Goal: Check status: Check status

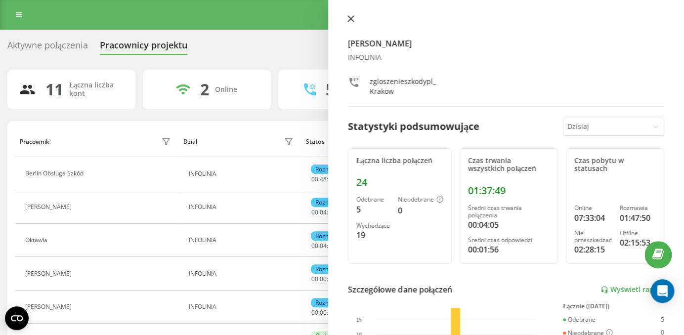
click at [349, 15] on button at bounding box center [350, 19] width 13 height 9
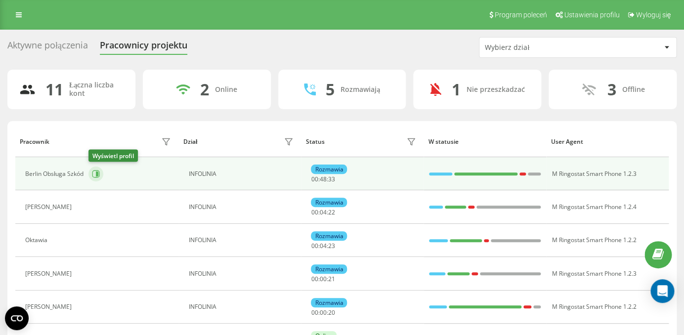
click at [97, 174] on icon at bounding box center [97, 173] width 2 height 5
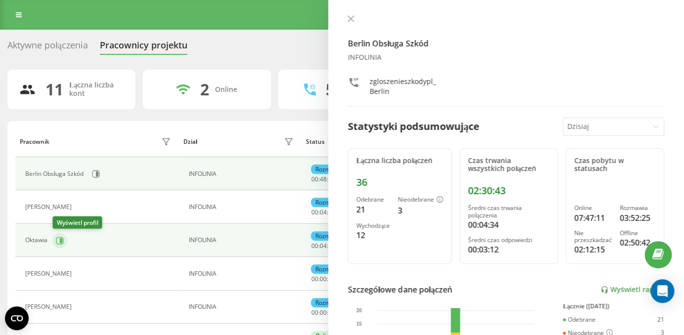
click at [60, 239] on icon at bounding box center [61, 240] width 2 height 5
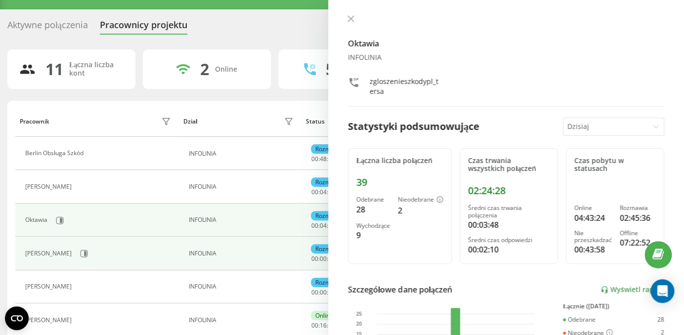
scroll to position [29, 0]
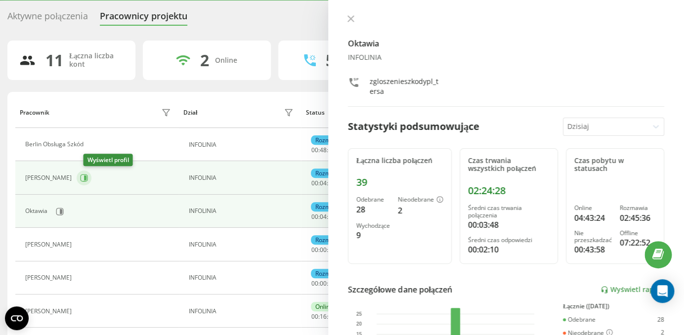
click at [88, 178] on icon at bounding box center [84, 178] width 8 height 8
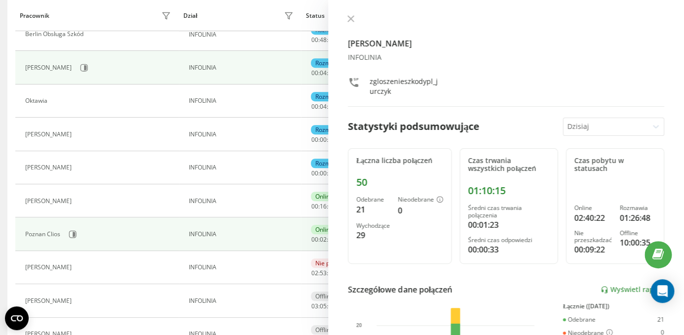
scroll to position [141, 0]
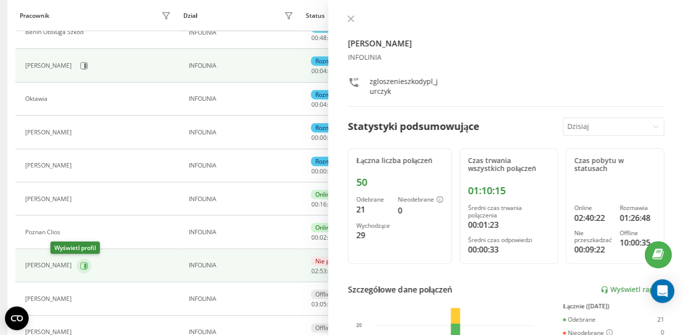
click at [84, 267] on icon at bounding box center [85, 265] width 2 height 5
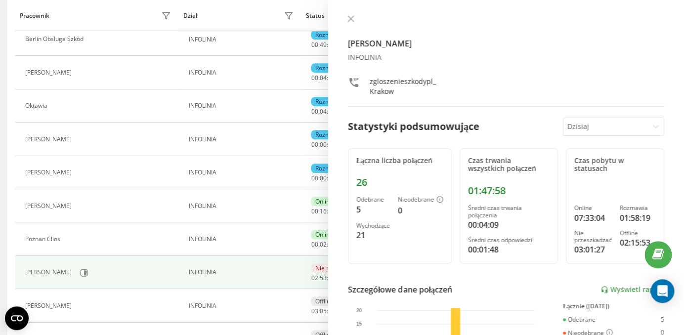
scroll to position [133, 0]
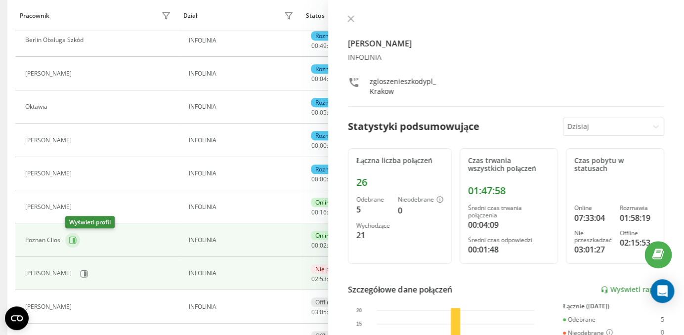
click at [72, 240] on icon at bounding box center [73, 240] width 8 height 8
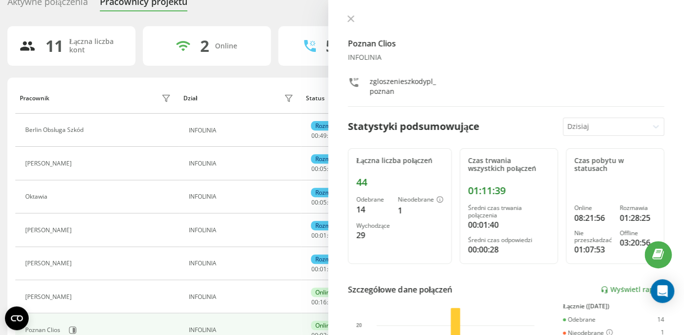
scroll to position [40, 0]
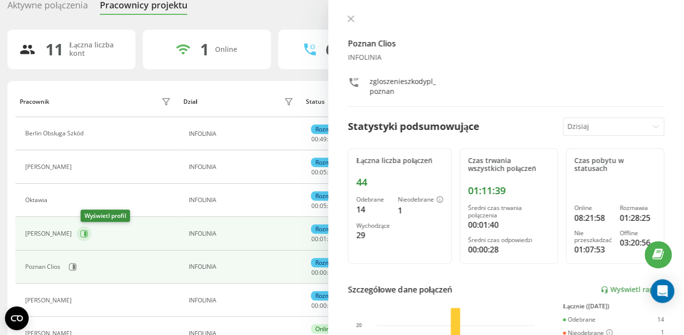
click at [91, 232] on button at bounding box center [84, 233] width 15 height 15
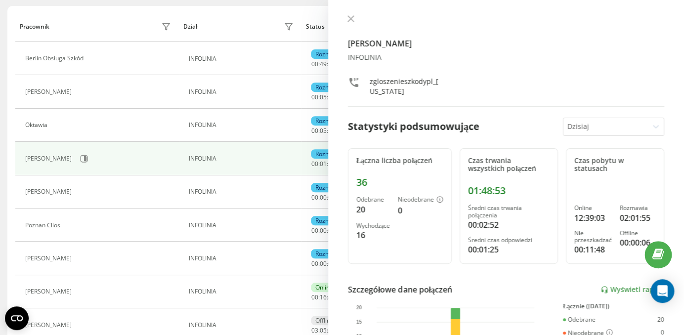
scroll to position [139, 0]
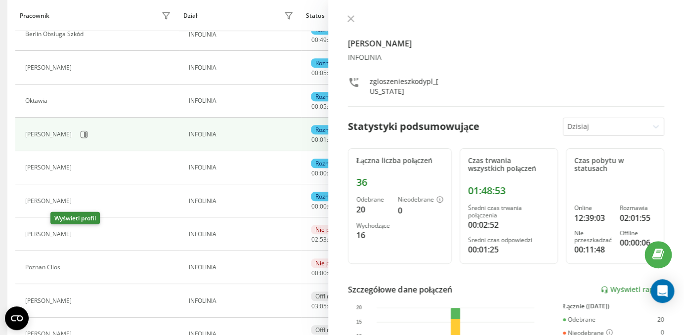
click at [58, 271] on div "Poznan Clios" at bounding box center [44, 267] width 38 height 7
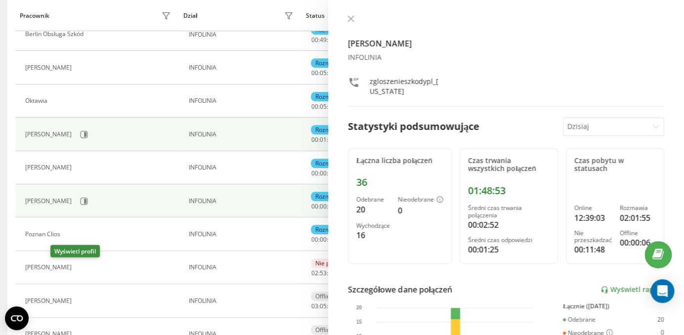
click at [58, 233] on tbody "Berlin Obsługa Szkód INFOLINIA Rozmawia 00 : 49 : 31 M Ringostat Smart Phone 1.…" at bounding box center [341, 201] width 653 height 366
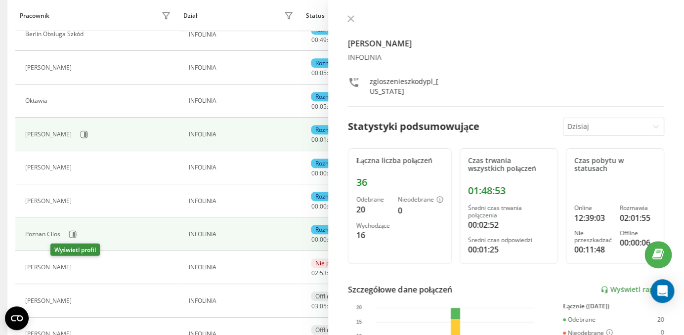
click at [55, 269] on tbody "Berlin Obsługa Szkód INFOLINIA Rozmawia 00 : 49 : 32 M Ringostat Smart Phone 1.…" at bounding box center [341, 201] width 653 height 366
click at [80, 232] on icon at bounding box center [84, 234] width 8 height 8
